Goal: Transaction & Acquisition: Book appointment/travel/reservation

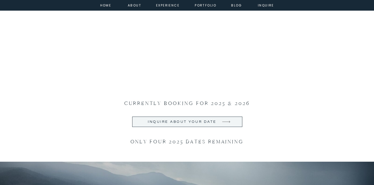
scroll to position [562, 0]
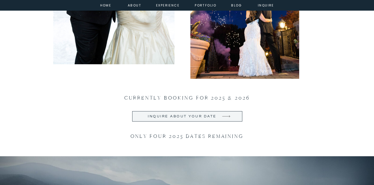
click at [169, 118] on h2 "Inquire about your date" at bounding box center [182, 116] width 72 height 5
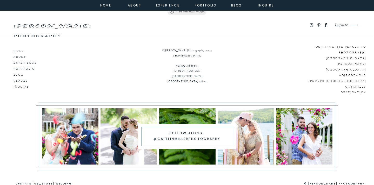
scroll to position [843, 0]
click at [246, 133] on div at bounding box center [245, 136] width 56 height 56
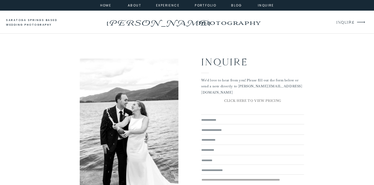
scroll to position [0, 0]
click at [137, 5] on nav "about" at bounding box center [134, 5] width 12 height 5
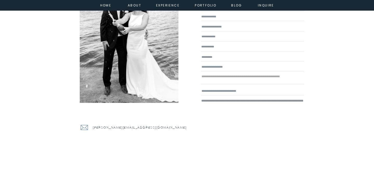
scroll to position [1293, 0]
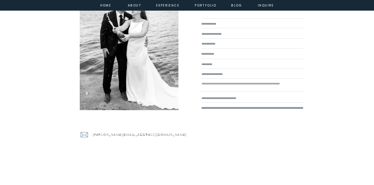
click at [228, 26] on textarea at bounding box center [252, 23] width 103 height 5
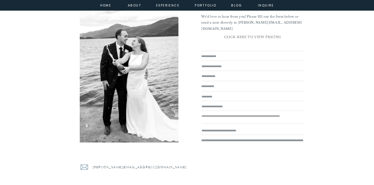
scroll to position [1256, 0]
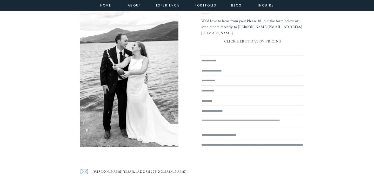
click at [255, 42] on p "CLICK HERE TO VIEW PRICING" at bounding box center [252, 41] width 103 height 7
